Goal: Information Seeking & Learning: Learn about a topic

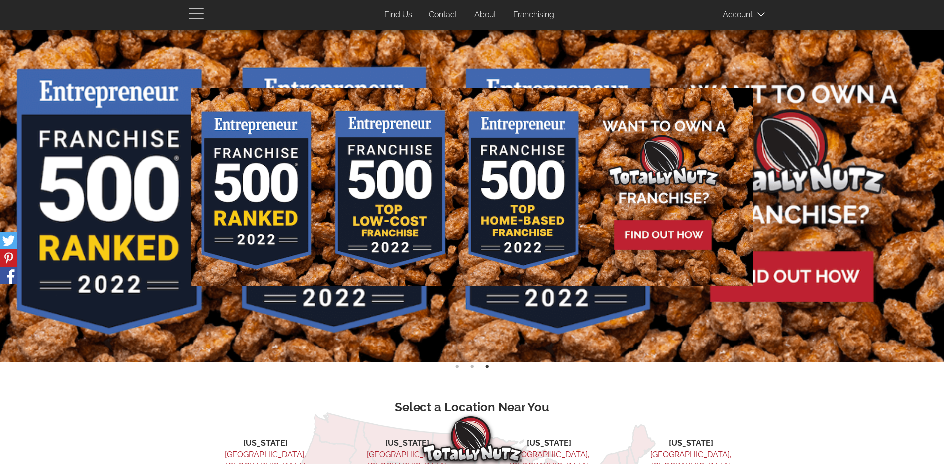
click at [198, 15] on span "button" at bounding box center [199, 13] width 20 height 12
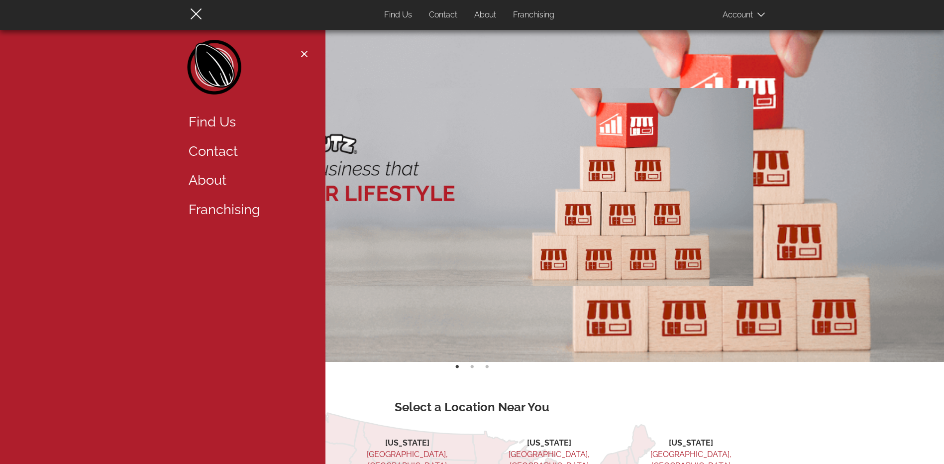
click at [510, 119] on img at bounding box center [472, 187] width 562 height 198
click at [906, 152] on img at bounding box center [472, 196] width 944 height 332
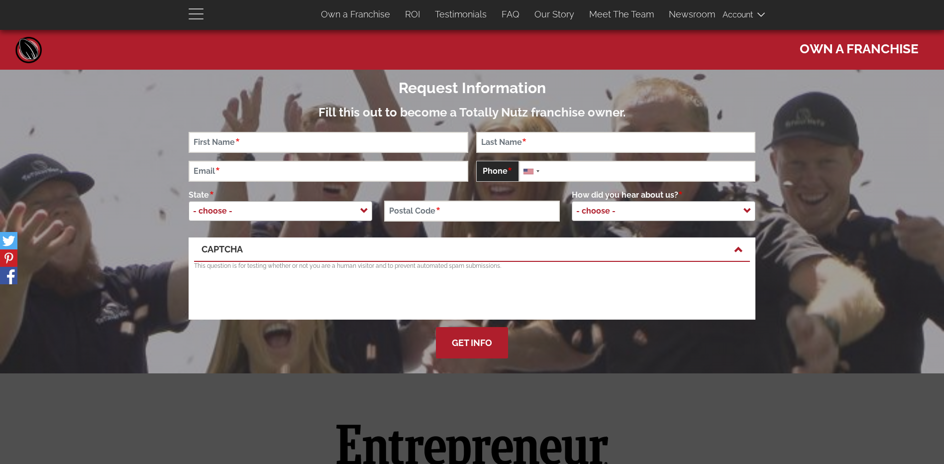
click at [194, 16] on span "button" at bounding box center [199, 13] width 20 height 12
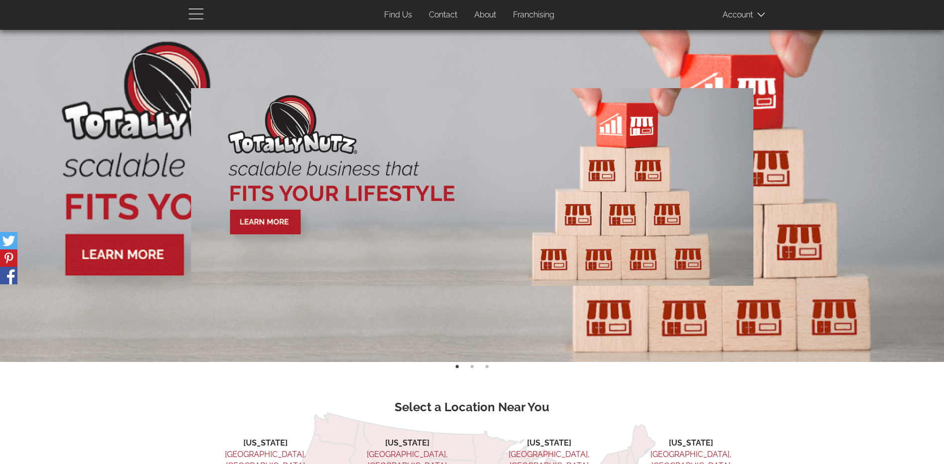
click at [194, 12] on span "button" at bounding box center [199, 13] width 20 height 12
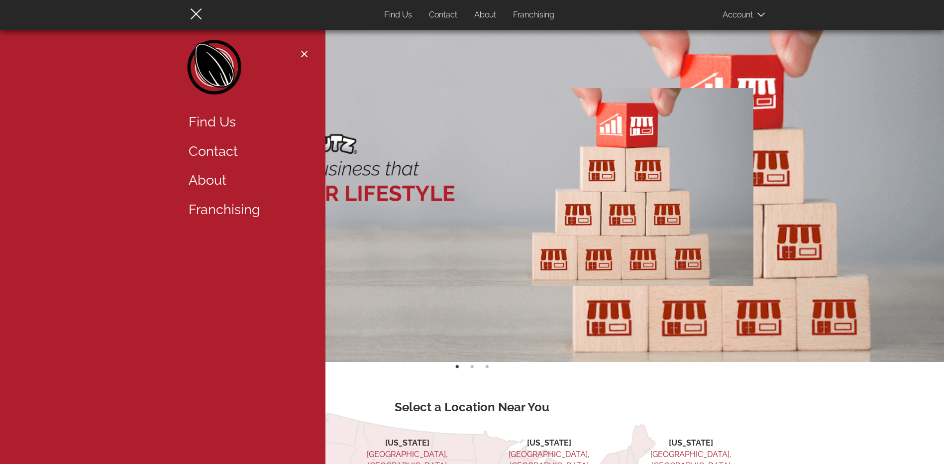
click at [203, 180] on link "About" at bounding box center [245, 180] width 129 height 29
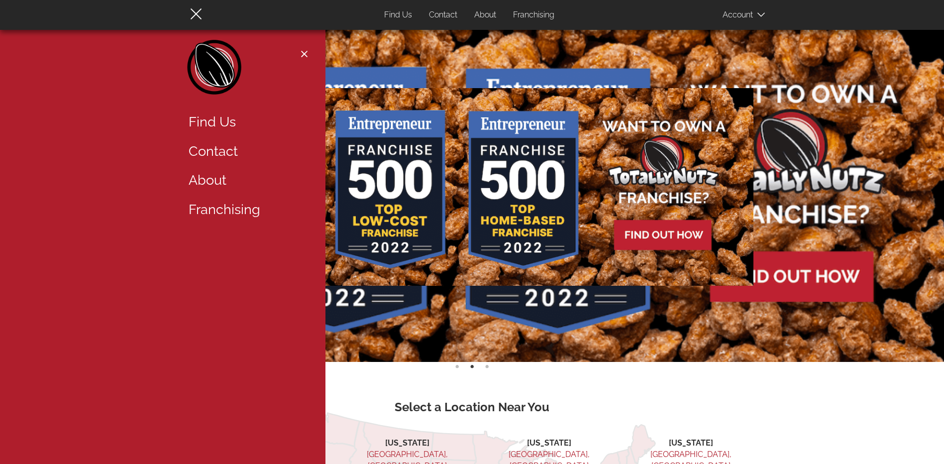
click at [203, 180] on link "About" at bounding box center [245, 180] width 129 height 29
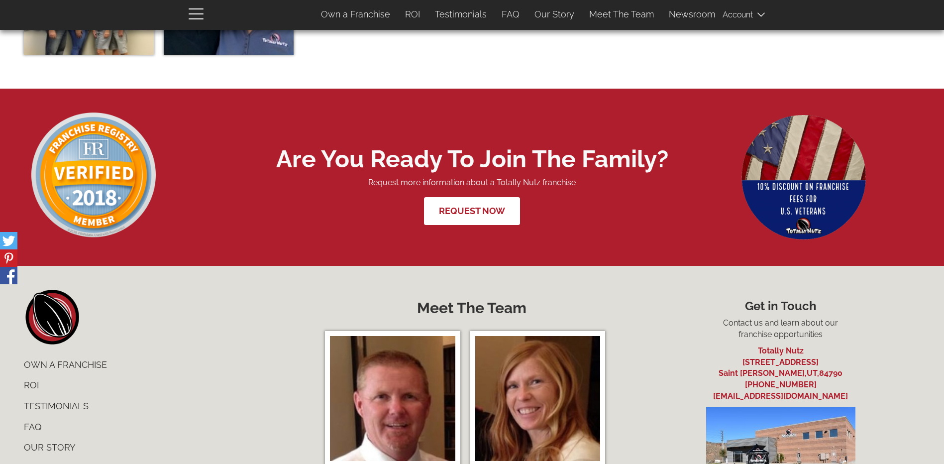
scroll to position [3868, 0]
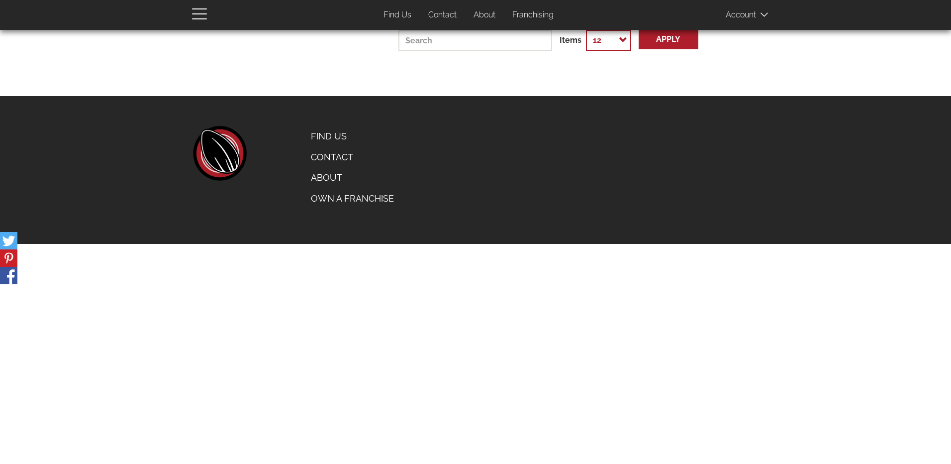
click at [616, 38] on select "12 24 48 94 188 376 - All -" at bounding box center [608, 40] width 45 height 21
click at [586, 30] on select "12 24 48 94 188 376 - All -" at bounding box center [608, 40] width 45 height 21
click at [196, 17] on span "button" at bounding box center [202, 13] width 20 height 12
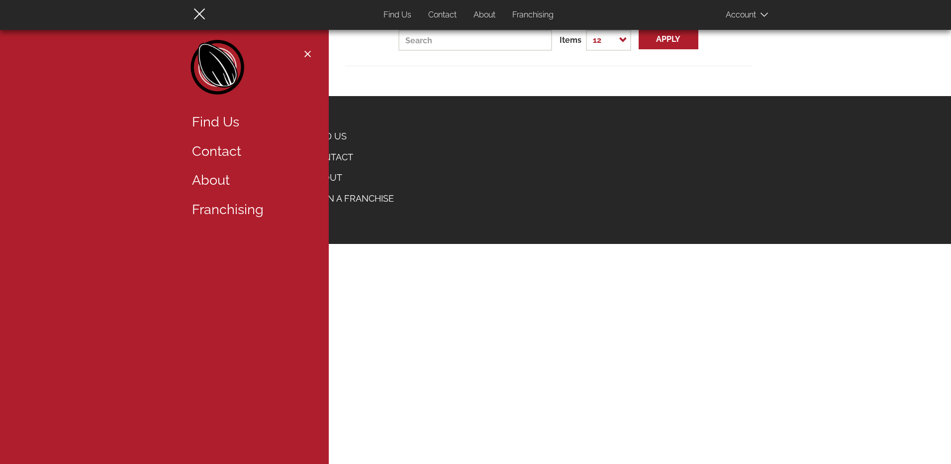
click at [389, 69] on div "Items 12 24 48 94 188 376 - All - Apply" at bounding box center [548, 52] width 407 height 44
